Goal: Task Accomplishment & Management: Use online tool/utility

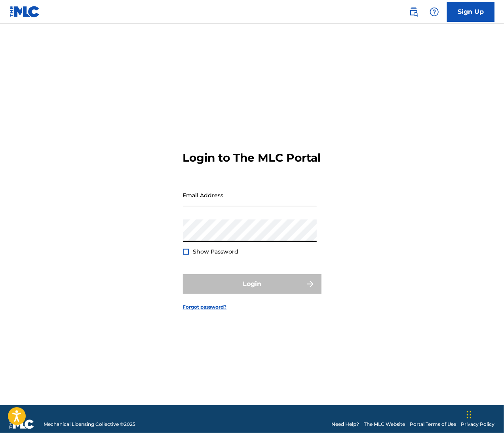
type input "[EMAIL_ADDRESS][DOMAIN_NAME]"
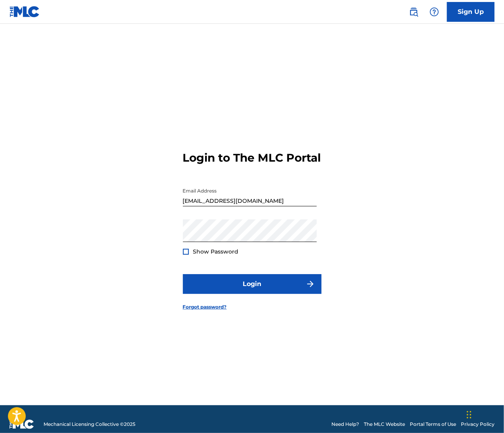
click at [198, 255] on span "Show Password" at bounding box center [216, 251] width 46 height 7
click at [185, 255] on div at bounding box center [186, 252] width 6 height 6
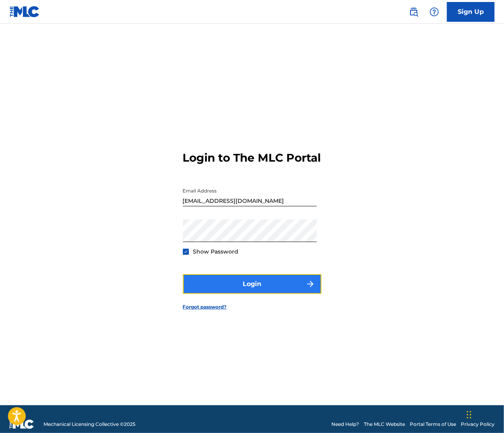
click at [210, 294] on button "Login" at bounding box center [252, 284] width 139 height 20
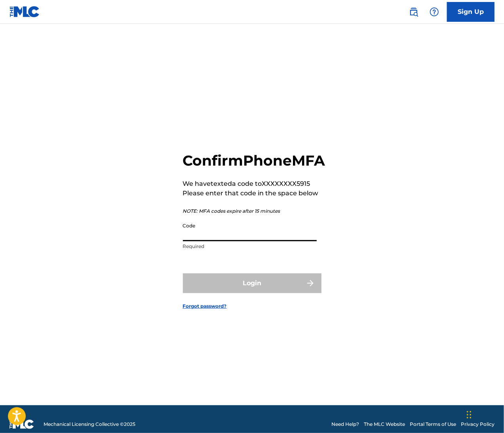
click at [193, 241] on input "Code" at bounding box center [250, 230] width 134 height 23
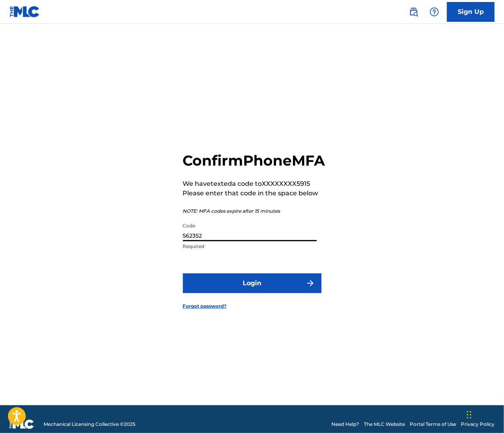
type input "562352"
click at [183, 273] on button "Login" at bounding box center [252, 283] width 139 height 20
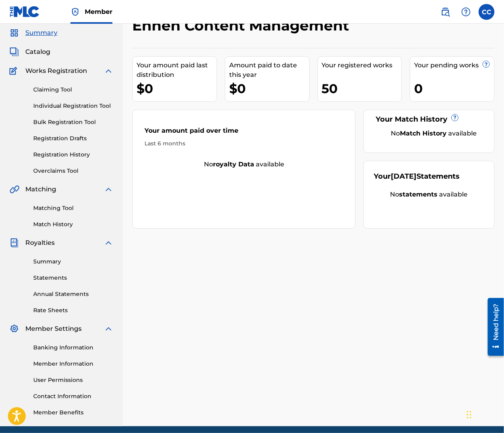
scroll to position [58, 0]
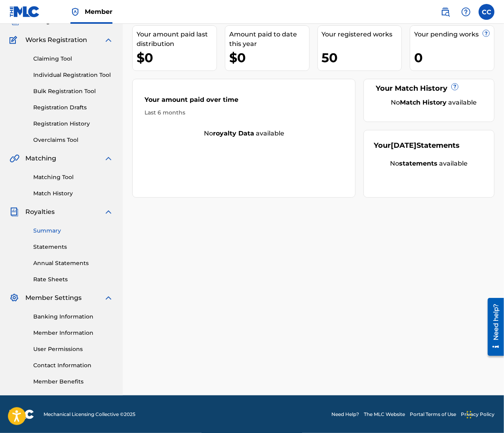
click at [48, 230] on link "Summary" at bounding box center [73, 231] width 80 height 8
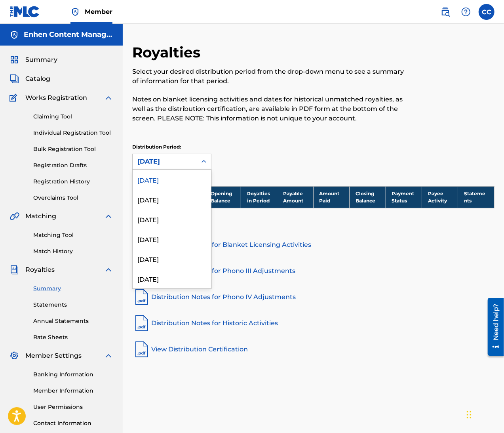
click at [185, 165] on div "[DATE]" at bounding box center [164, 162] width 55 height 10
click at [271, 153] on div "Distribution Period: [DATE] selected, 1 of 54. 54 results available. Use Up and…" at bounding box center [313, 156] width 362 height 26
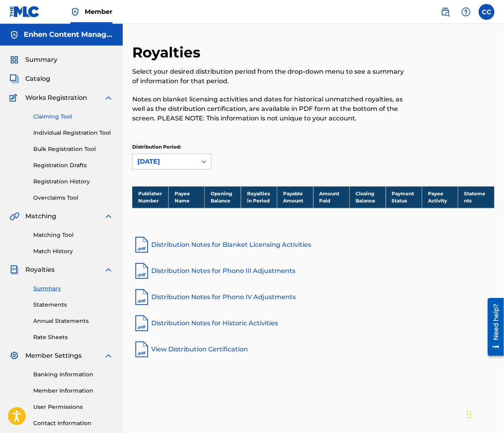
click at [65, 118] on link "Claiming Tool" at bounding box center [73, 117] width 80 height 8
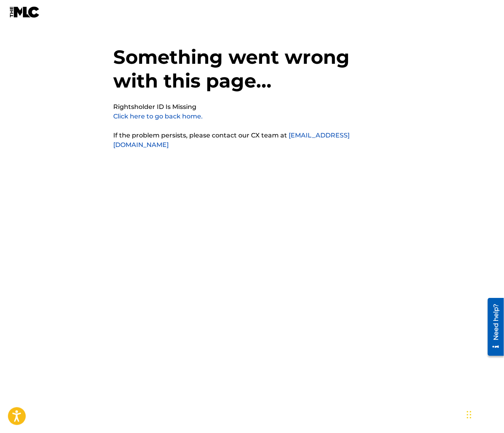
click at [136, 118] on link "Click here to go back home." at bounding box center [159, 117] width 90 height 8
